Goal: Find specific page/section: Find specific page/section

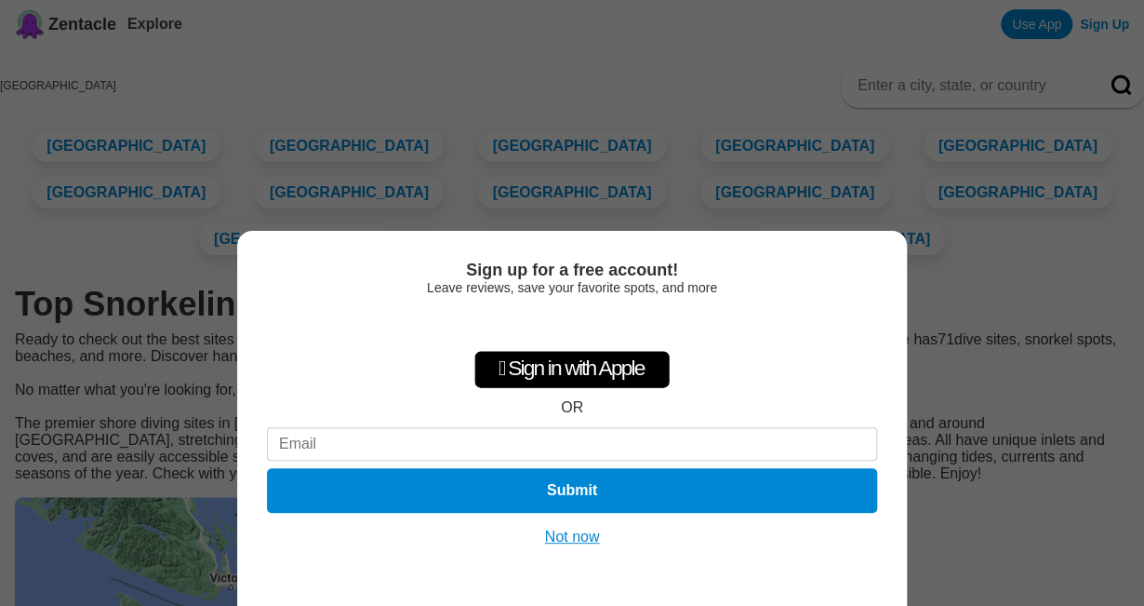
click at [565, 530] on button "Not now" at bounding box center [572, 536] width 66 height 19
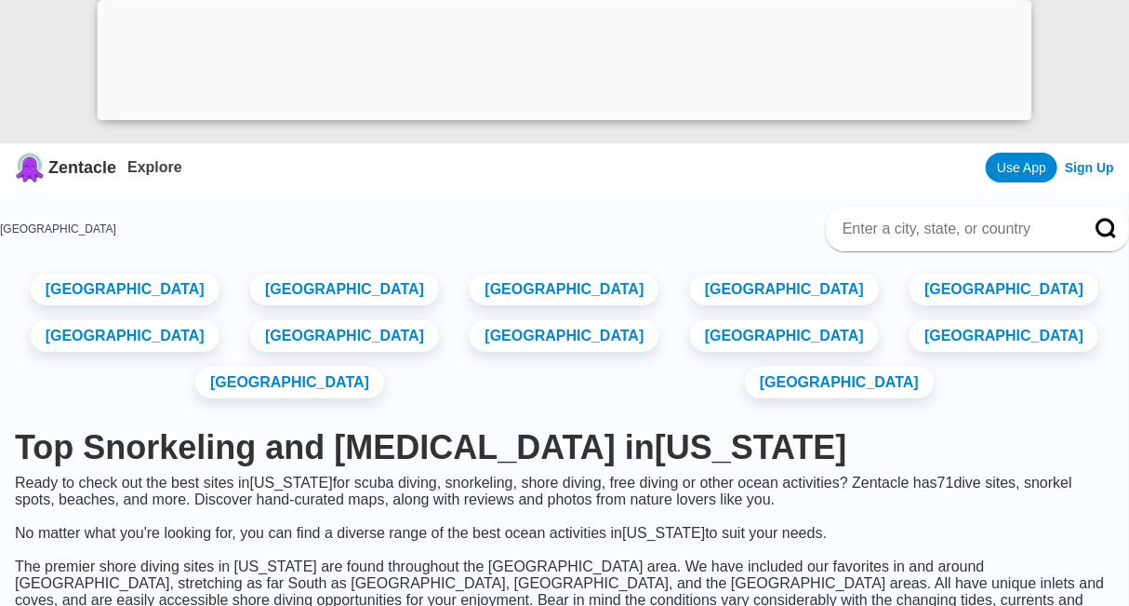
click at [565, 115] on div at bounding box center [565, 115] width 935 height 0
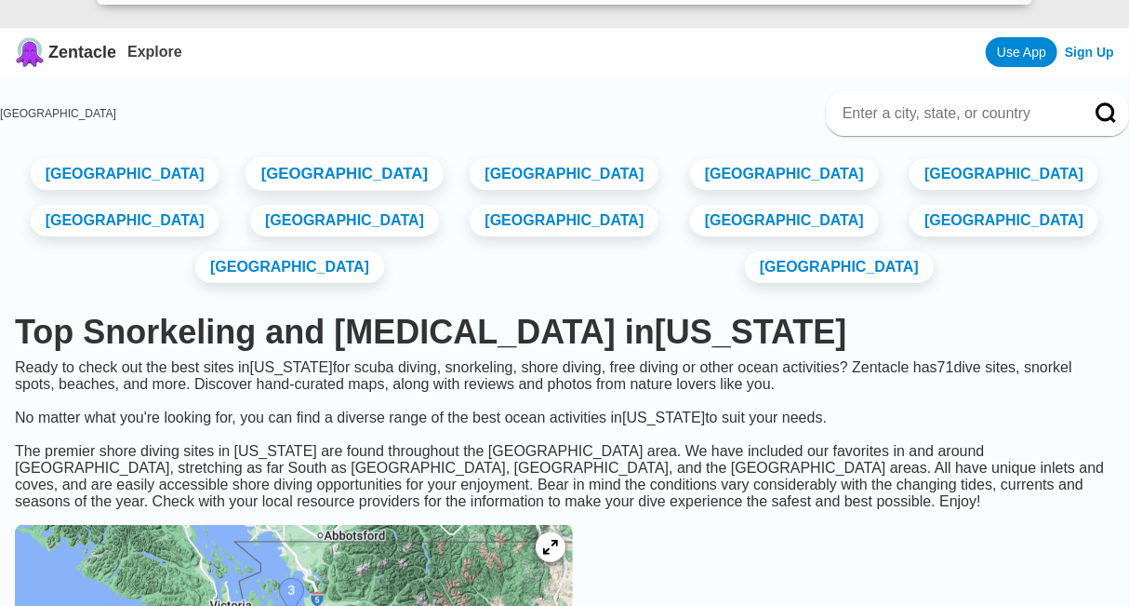
click at [315, 186] on link "[GEOGRAPHIC_DATA]" at bounding box center [345, 173] width 198 height 33
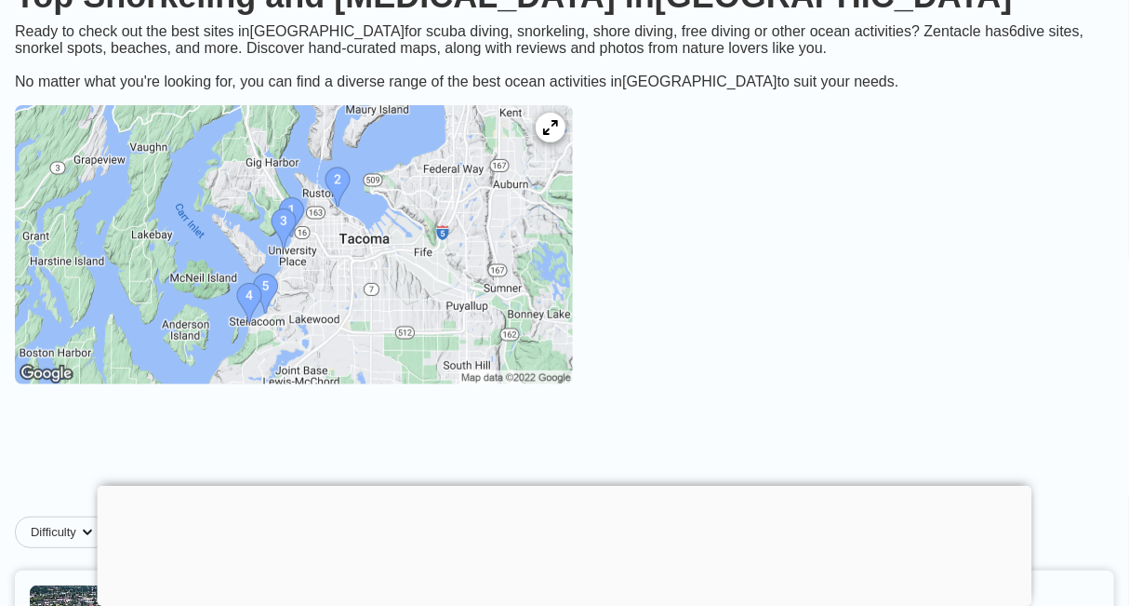
scroll to position [241, 0]
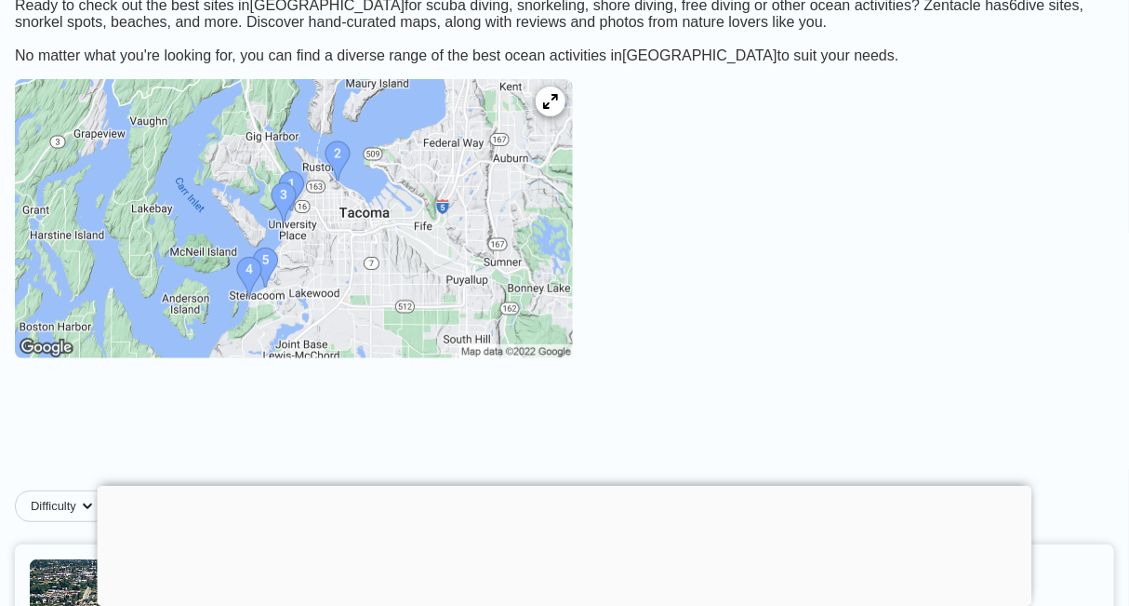
click at [394, 193] on img at bounding box center [294, 218] width 558 height 279
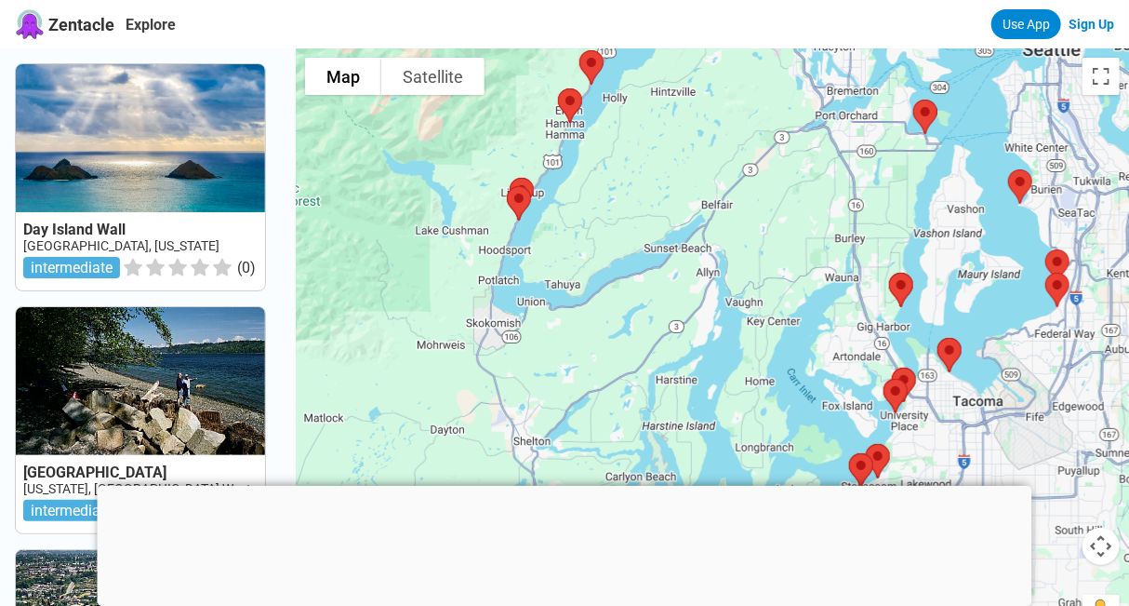
drag, startPoint x: 844, startPoint y: 340, endPoint x: 791, endPoint y: 334, distance: 53.4
click at [791, 334] on div at bounding box center [712, 351] width 833 height 606
